Goal: Information Seeking & Learning: Learn about a topic

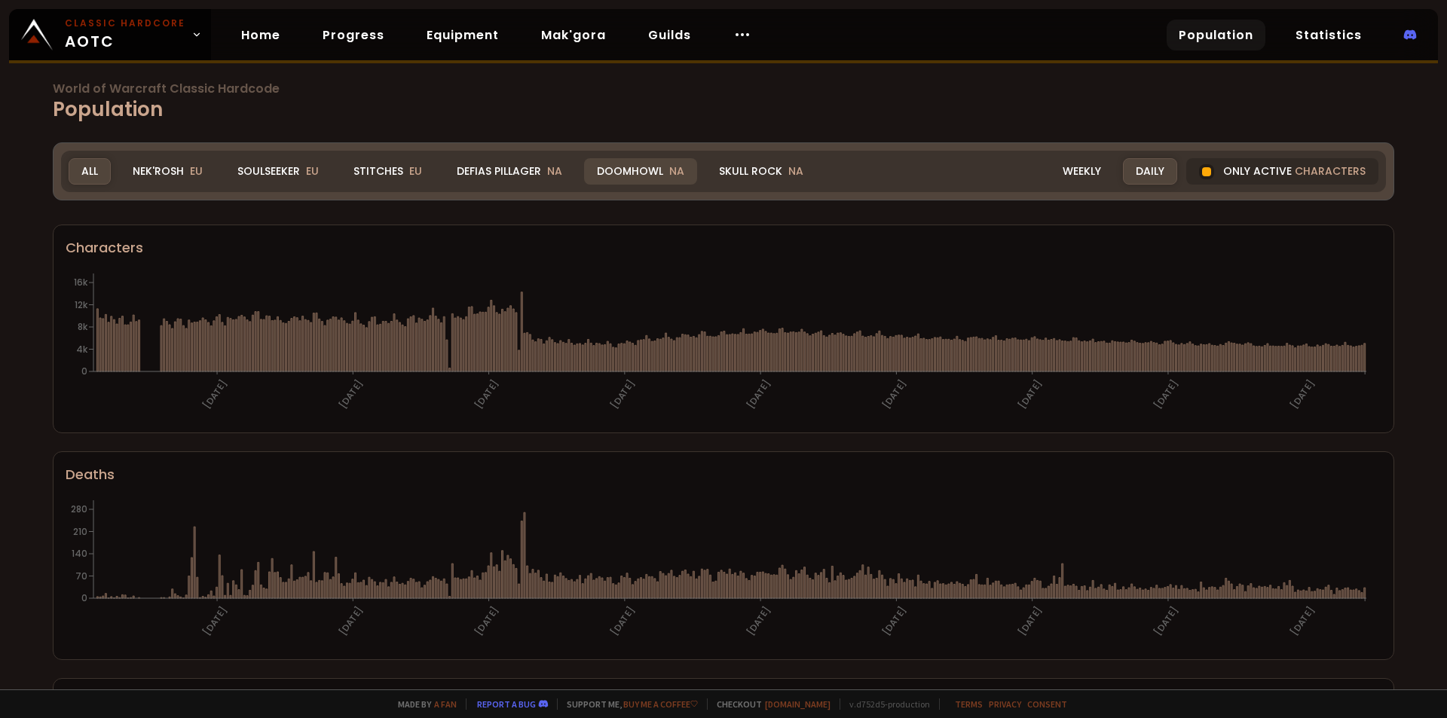
click at [632, 174] on div "Doomhowl NA" at bounding box center [640, 171] width 113 height 26
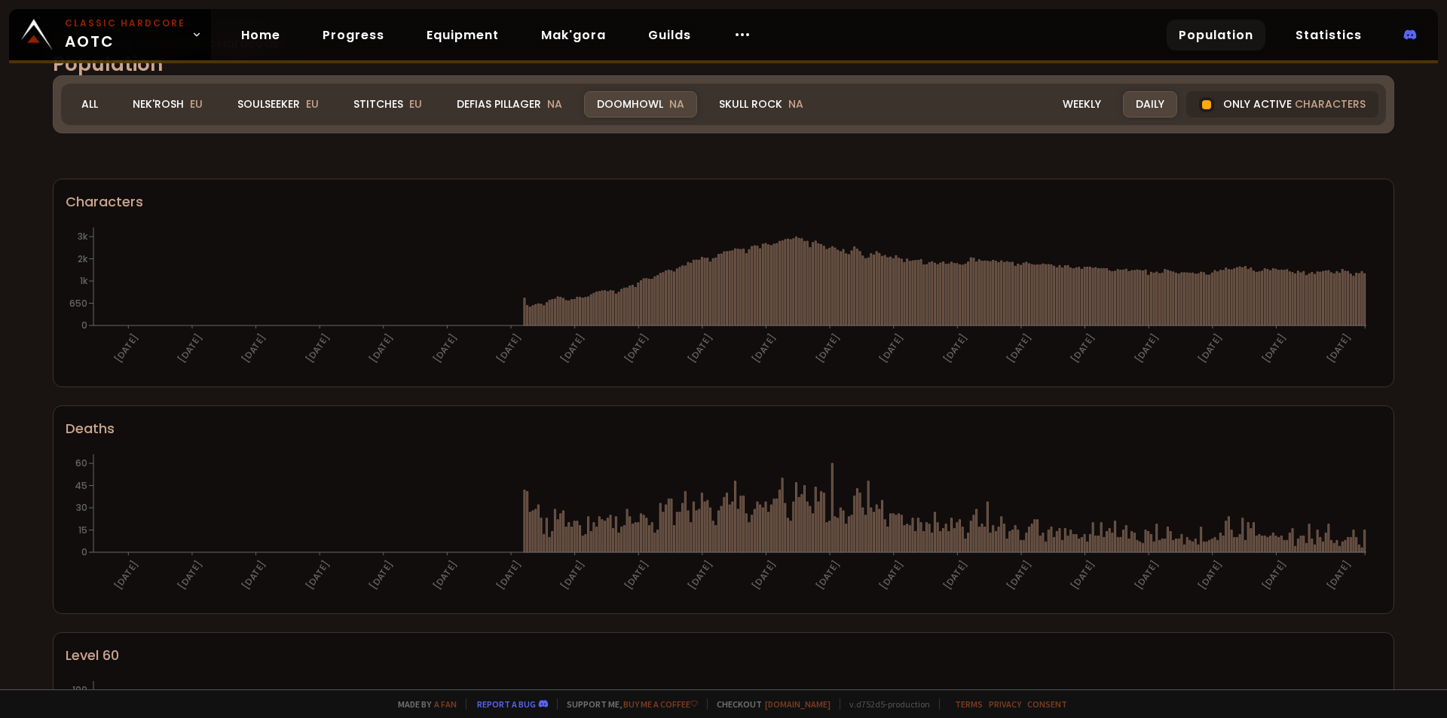
scroll to position [151, 0]
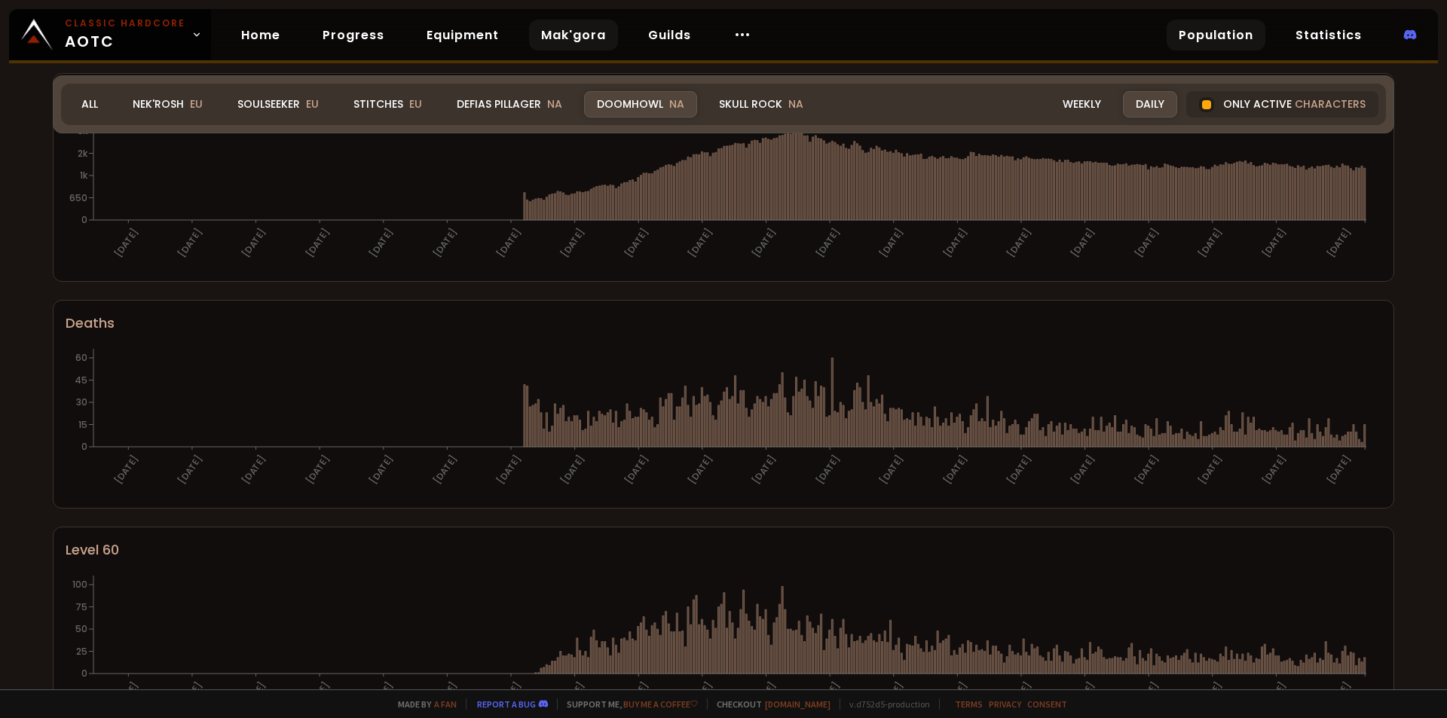
click at [587, 47] on link "Mak'gora" at bounding box center [573, 35] width 89 height 31
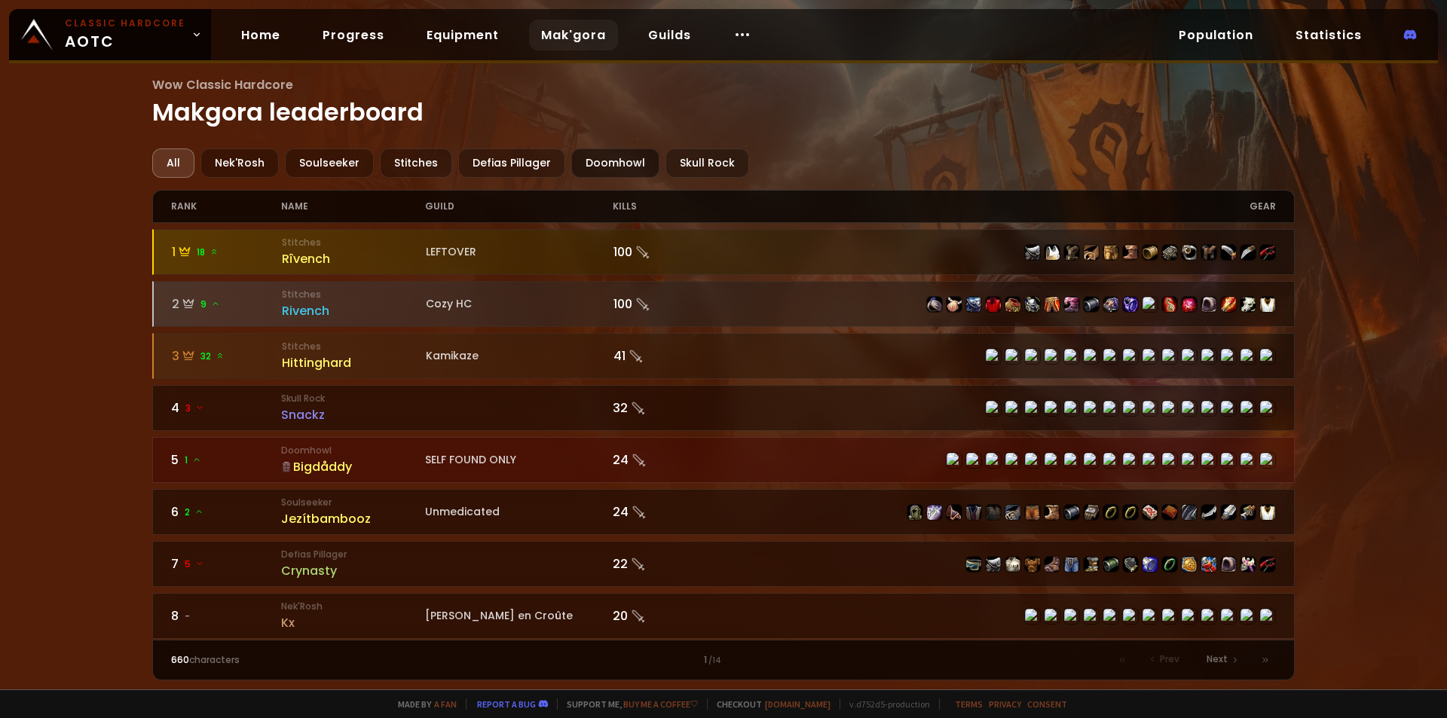
click at [629, 167] on div "Doomhowl" at bounding box center [615, 162] width 88 height 29
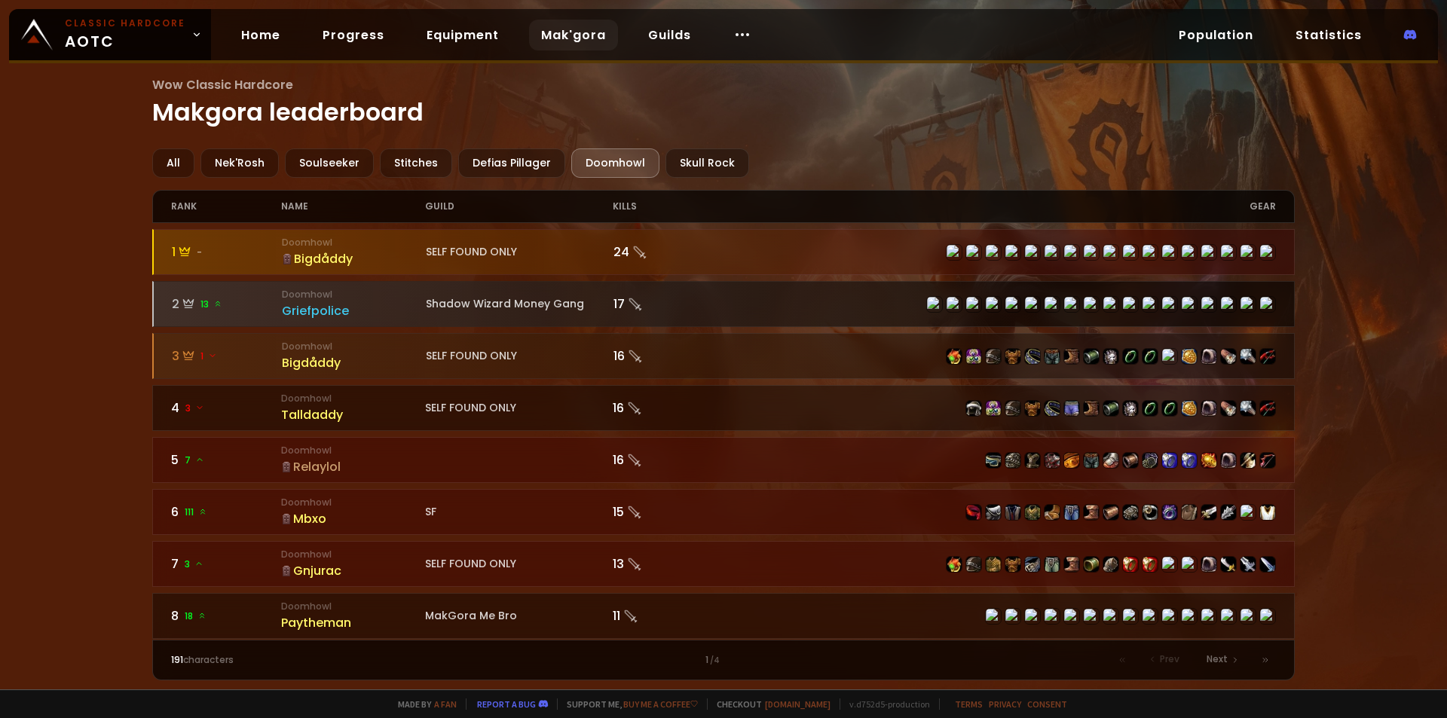
click at [320, 309] on div "Griefpolice" at bounding box center [354, 310] width 144 height 19
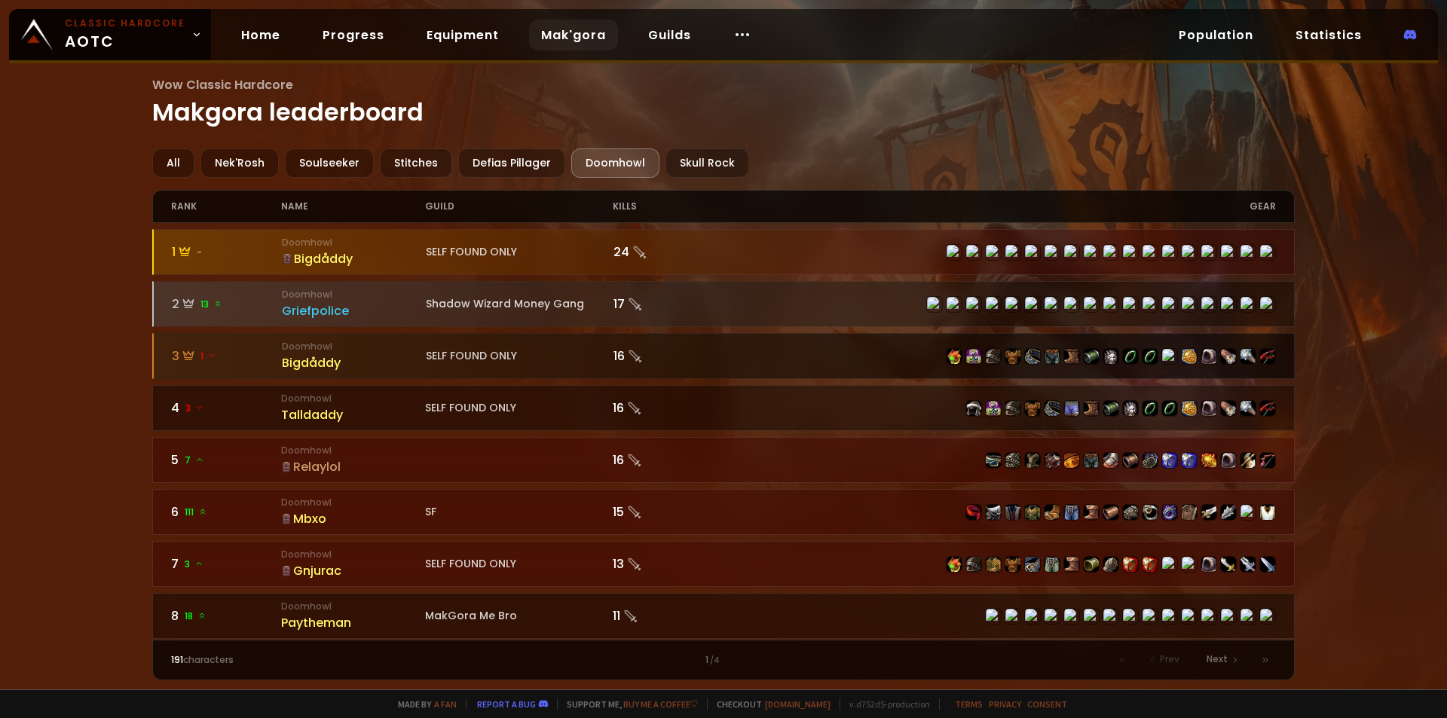
click at [298, 353] on small "Doomhowl" at bounding box center [354, 347] width 144 height 14
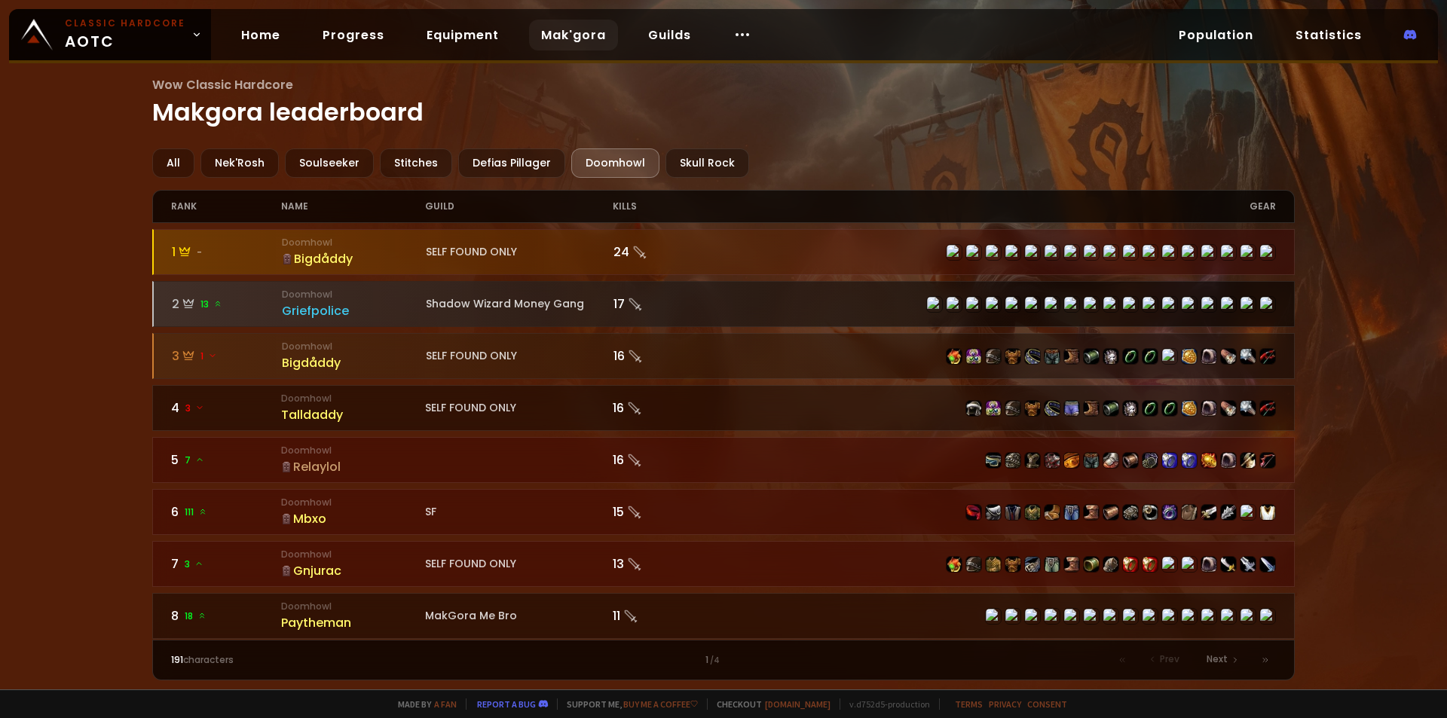
click at [293, 309] on div "Griefpolice" at bounding box center [354, 310] width 144 height 19
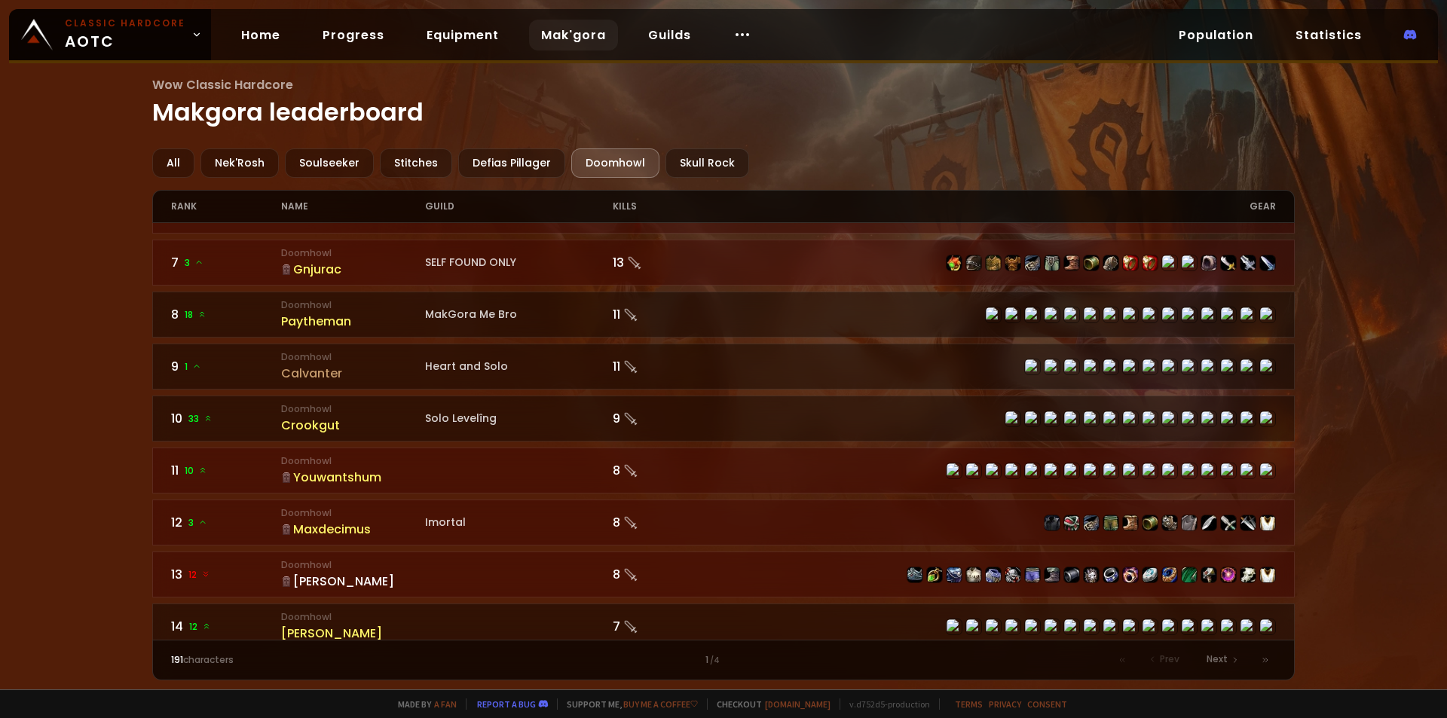
scroll to position [377, 0]
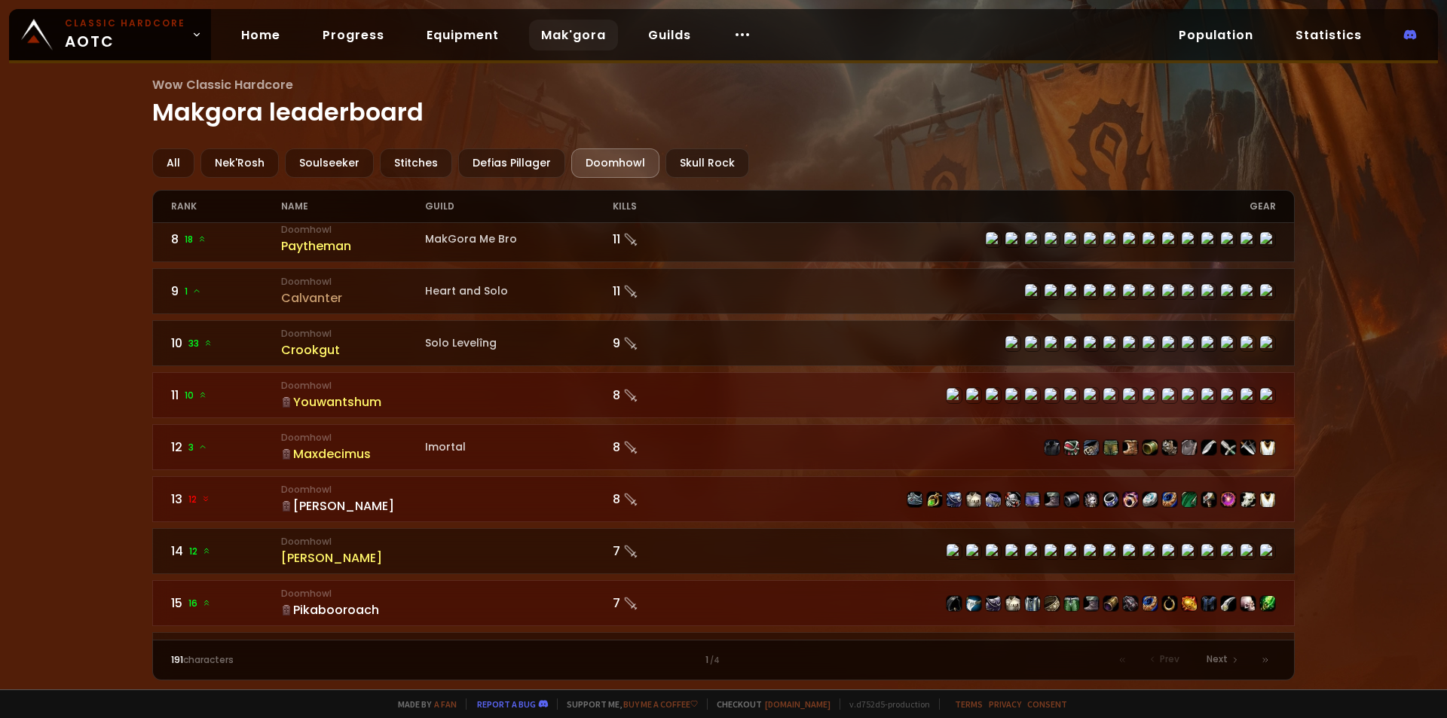
click at [309, 505] on div "[PERSON_NAME]" at bounding box center [353, 506] width 144 height 19
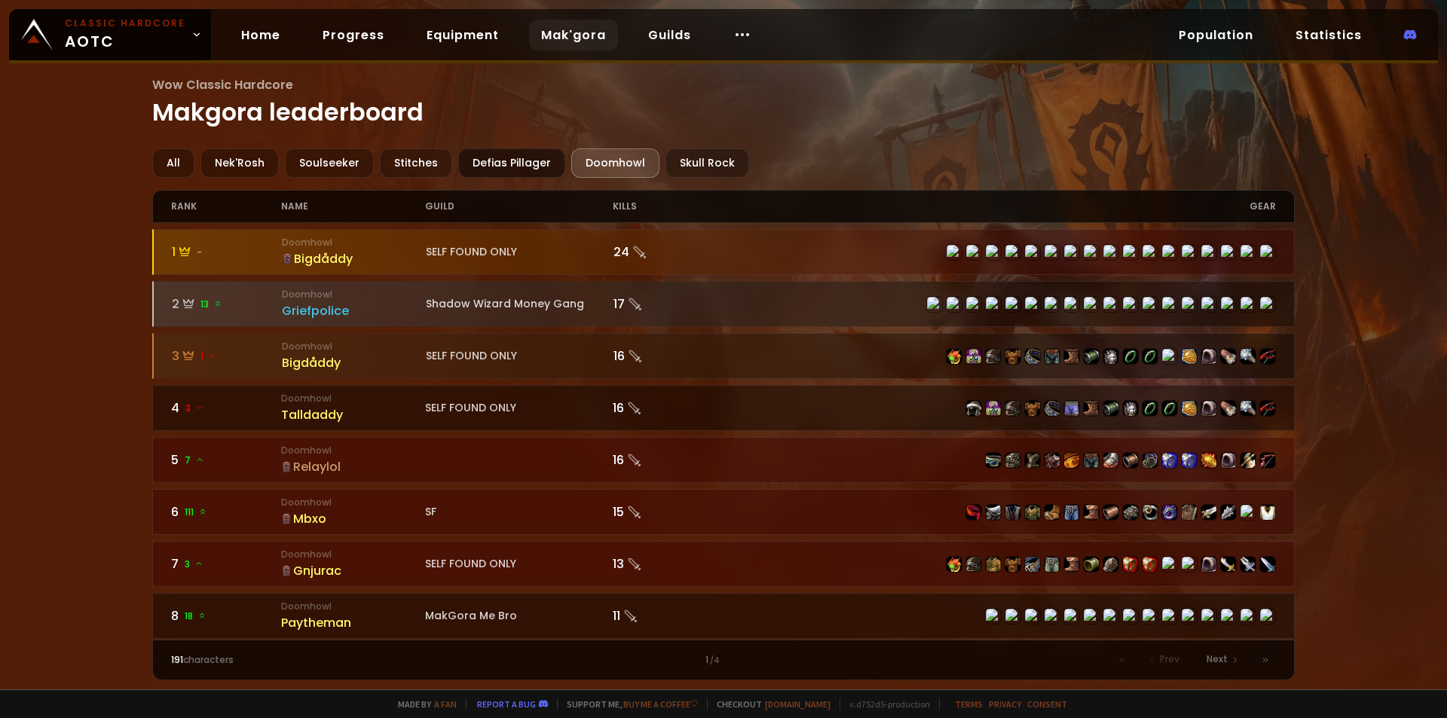
click at [502, 167] on div "Defias Pillager" at bounding box center [511, 162] width 107 height 29
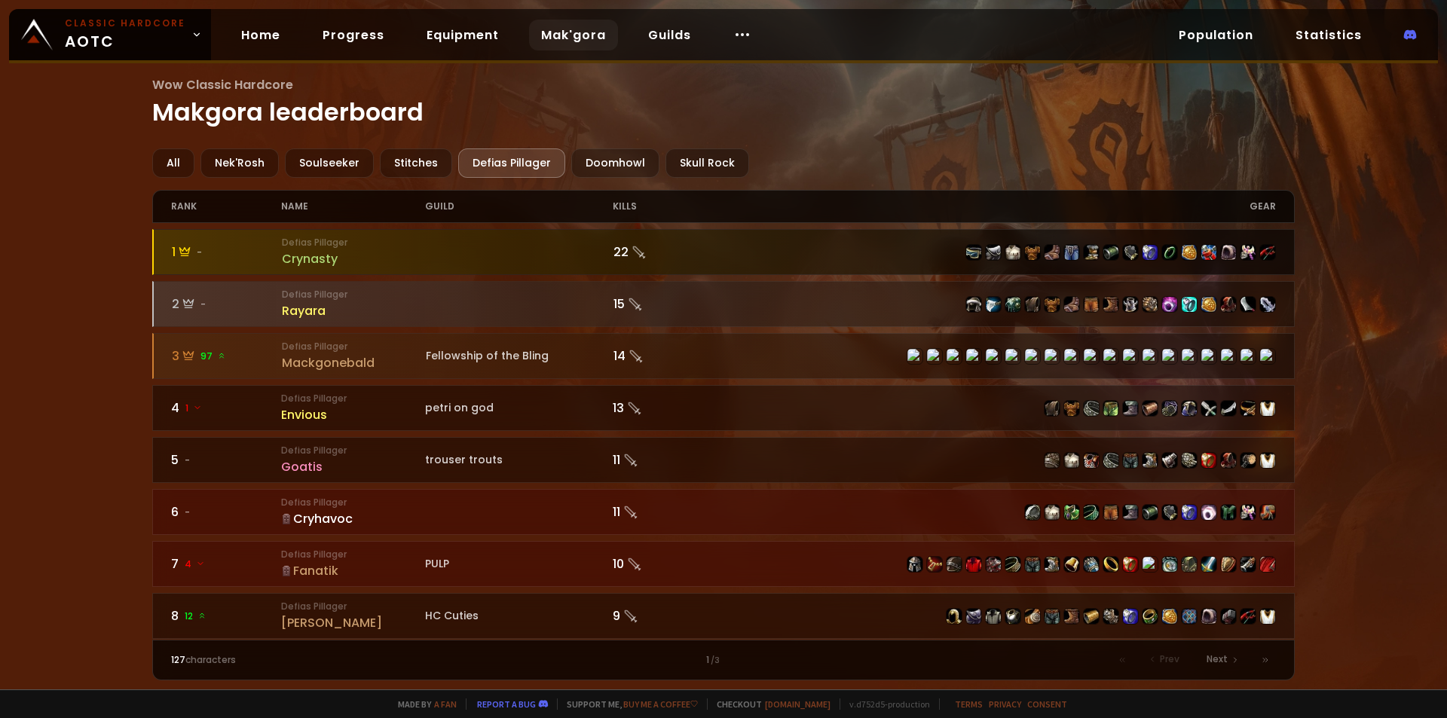
click at [314, 258] on div "Crynasty" at bounding box center [354, 258] width 144 height 19
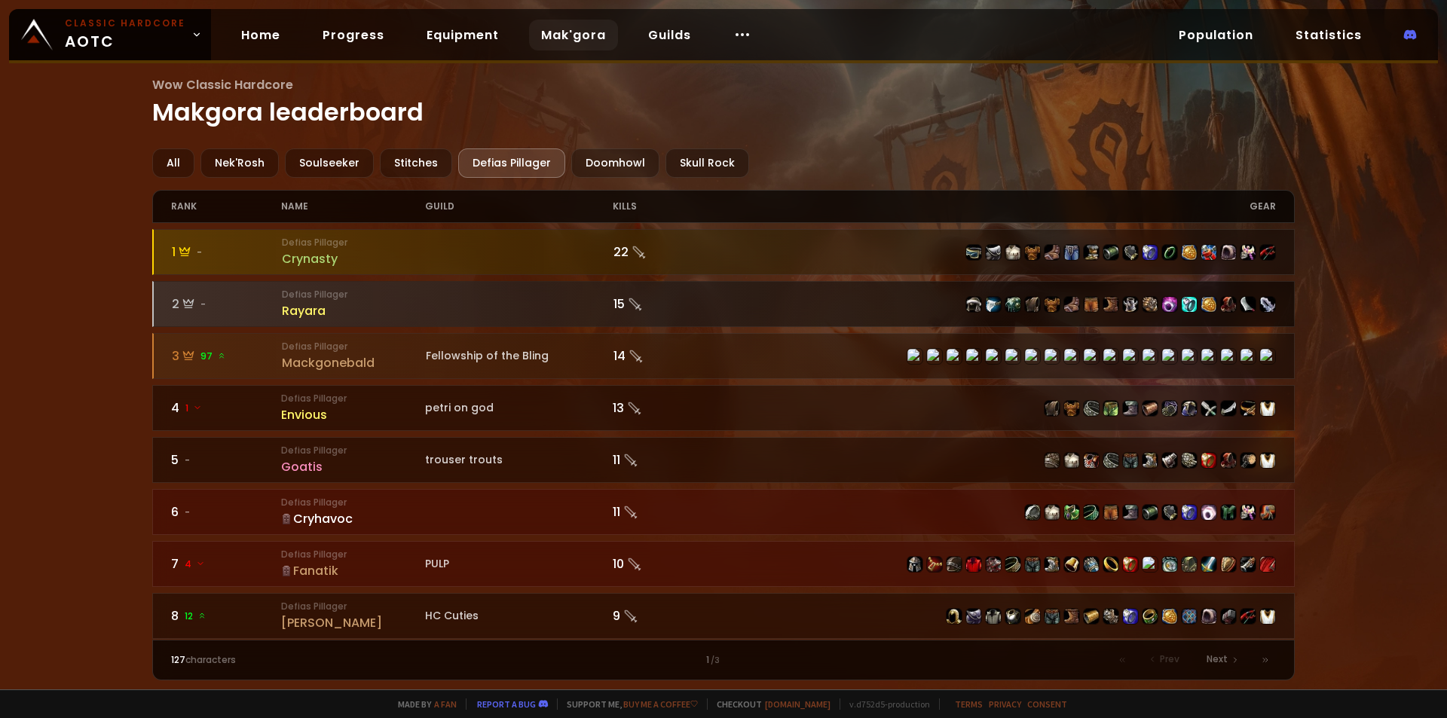
click at [301, 310] on div "Rayara" at bounding box center [354, 310] width 144 height 19
